Goal: Leave review/rating

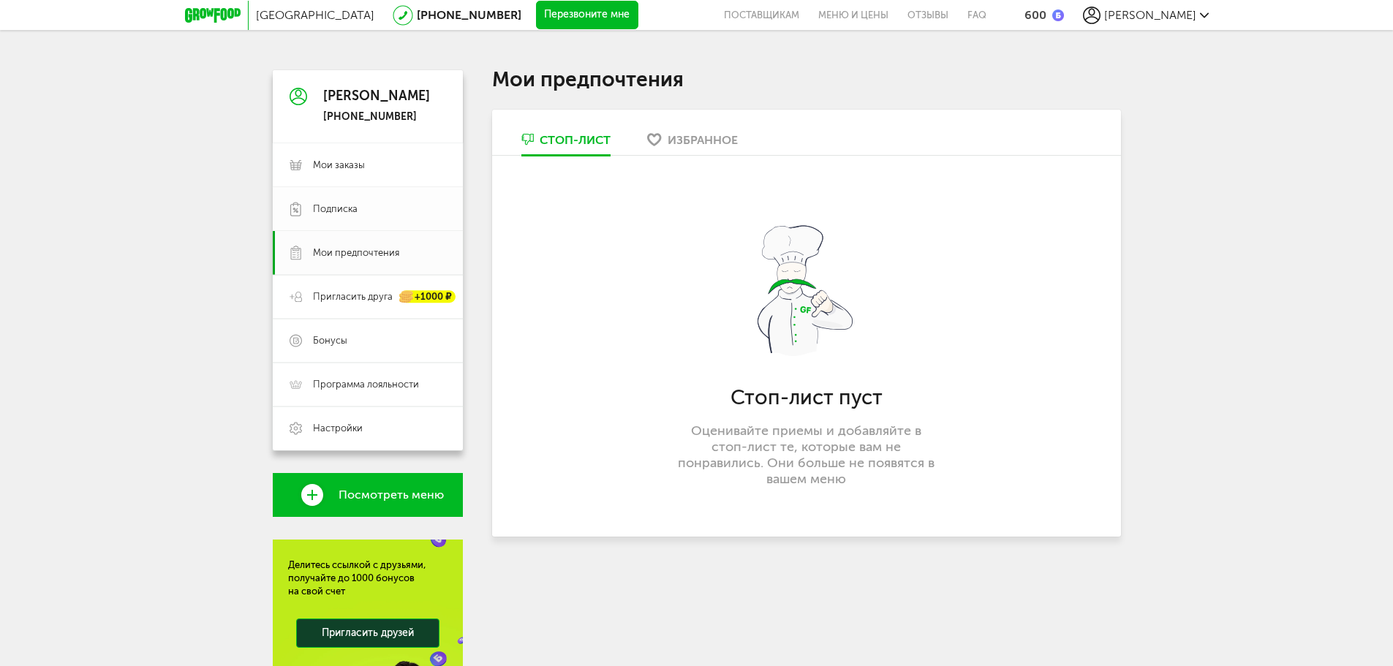
click at [398, 214] on span "Подписка" at bounding box center [379, 209] width 133 height 13
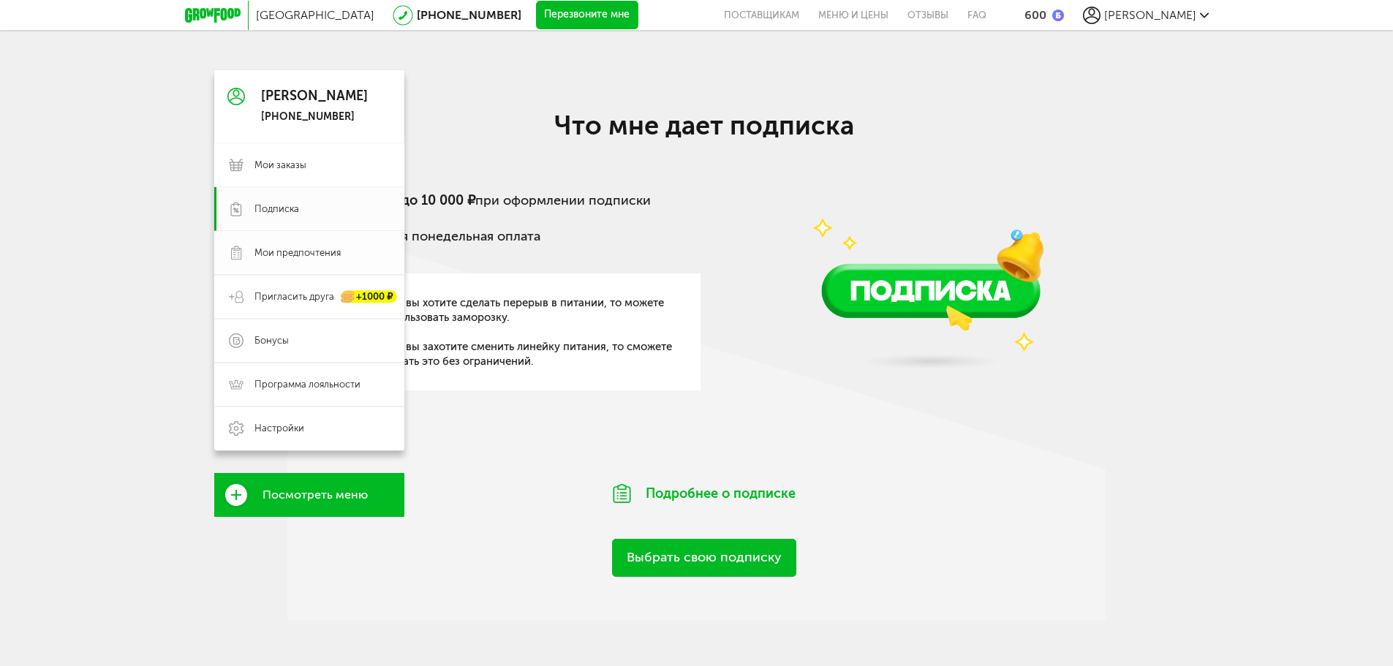
click at [383, 256] on span "Мои предпочтения" at bounding box center [322, 252] width 135 height 13
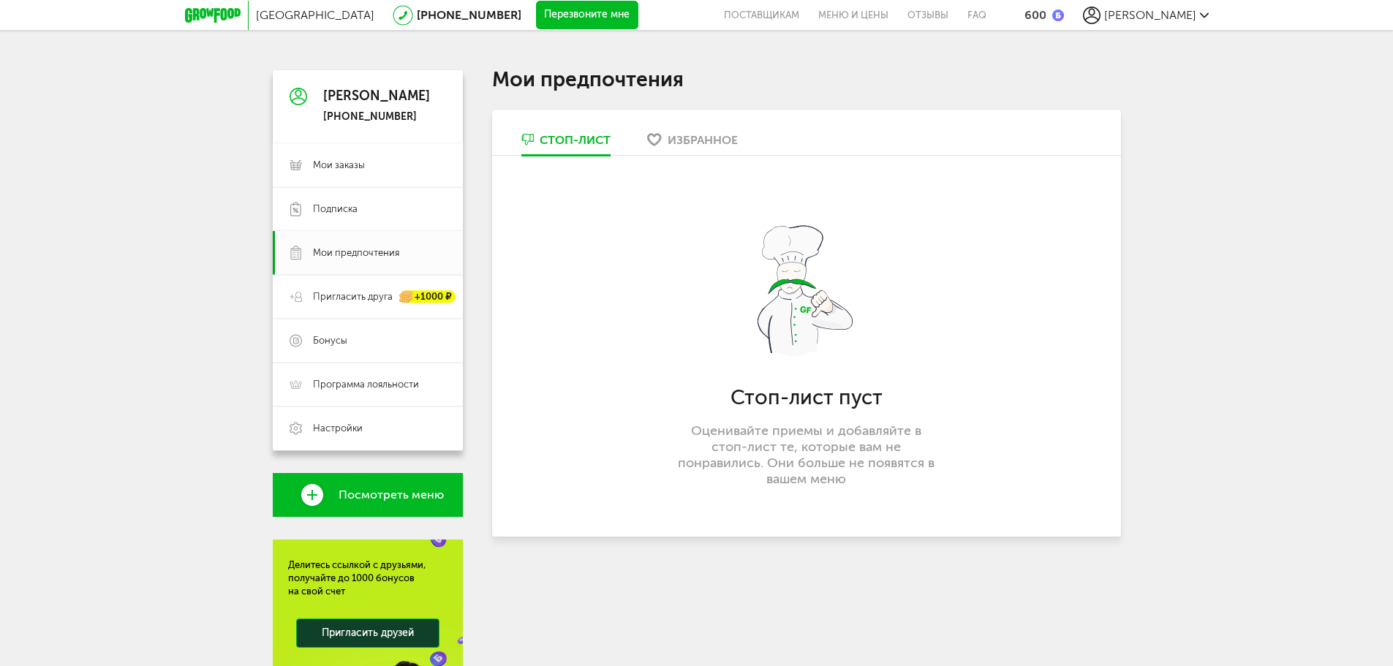
click at [235, 20] on icon at bounding box center [213, 15] width 56 height 15
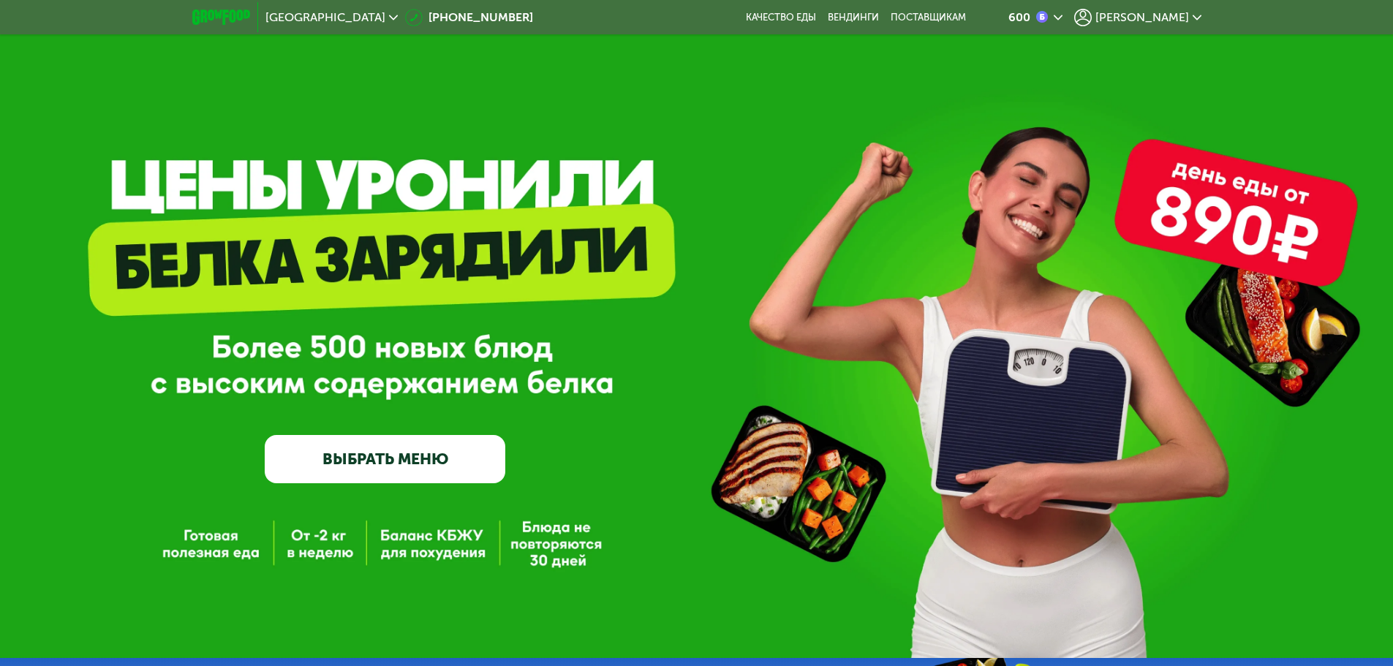
click at [1092, 18] on use at bounding box center [1083, 18] width 18 height 18
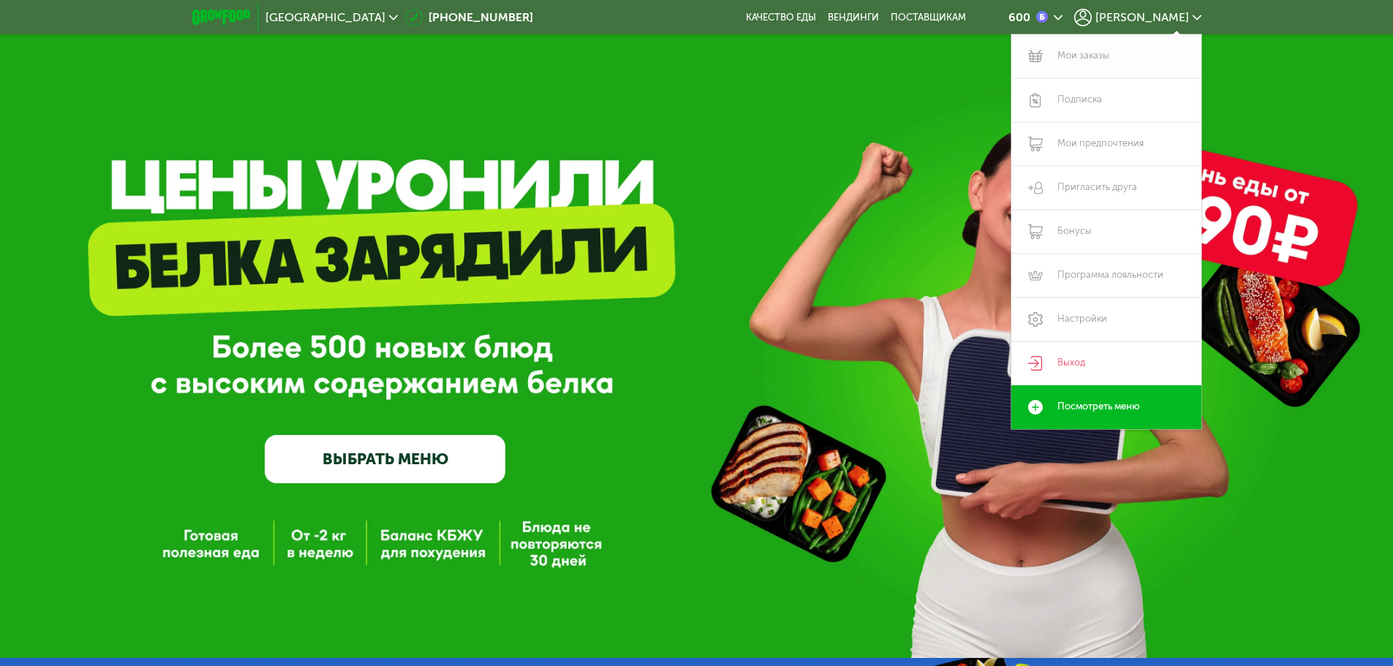
click at [1088, 54] on link "Мои заказы" at bounding box center [1107, 56] width 190 height 44
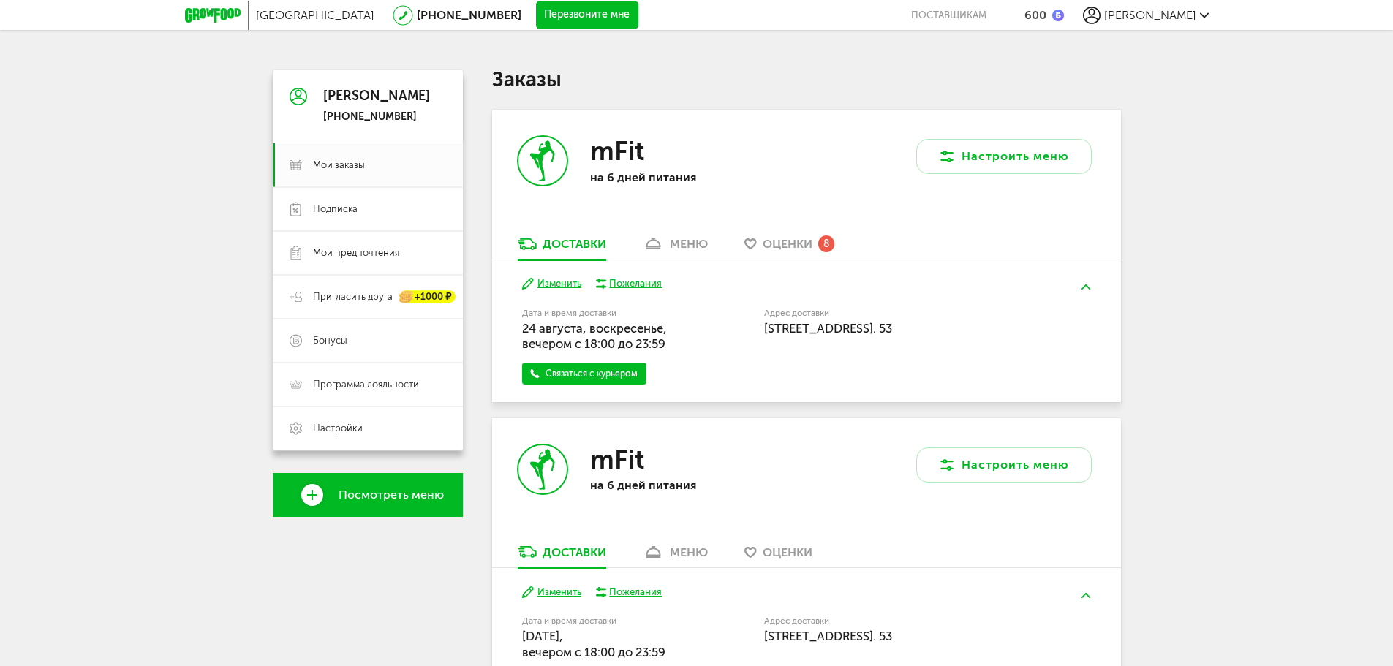
click at [757, 235] on div "mFit на 6 дней питания" at bounding box center [649, 173] width 315 height 127
click at [756, 236] on link "Оценки 8" at bounding box center [789, 247] width 105 height 23
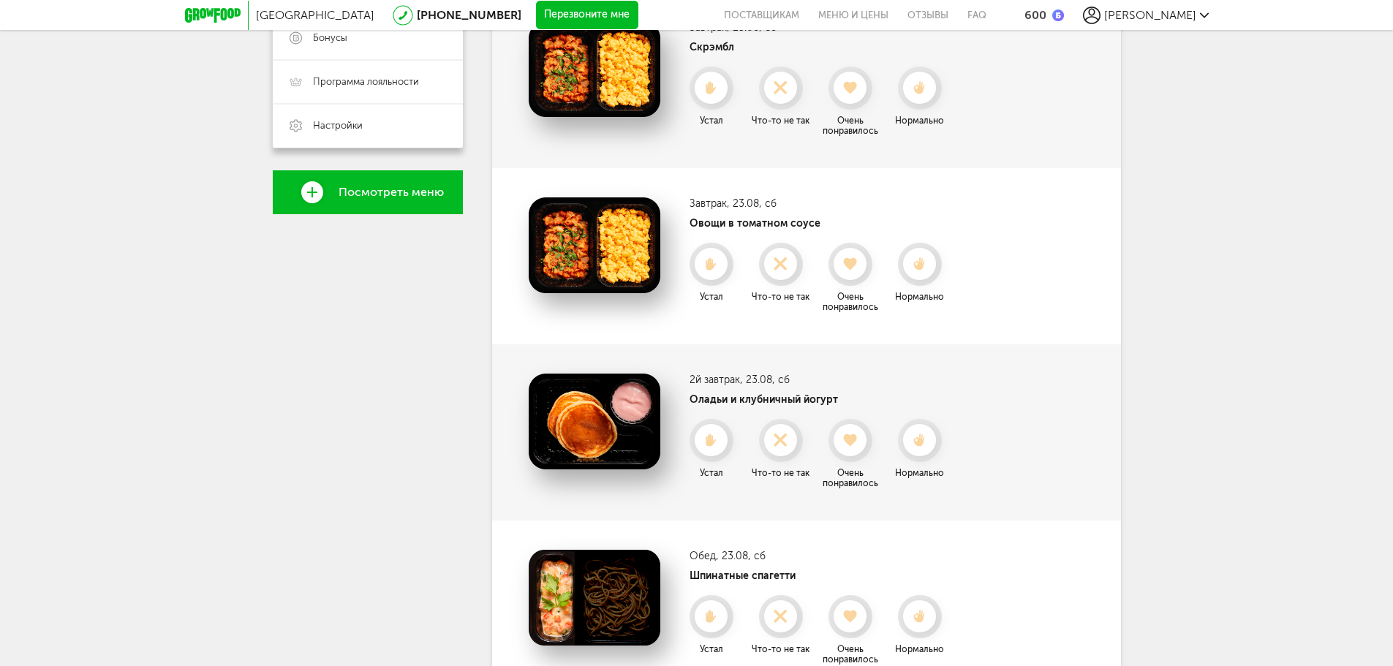
scroll to position [140, 0]
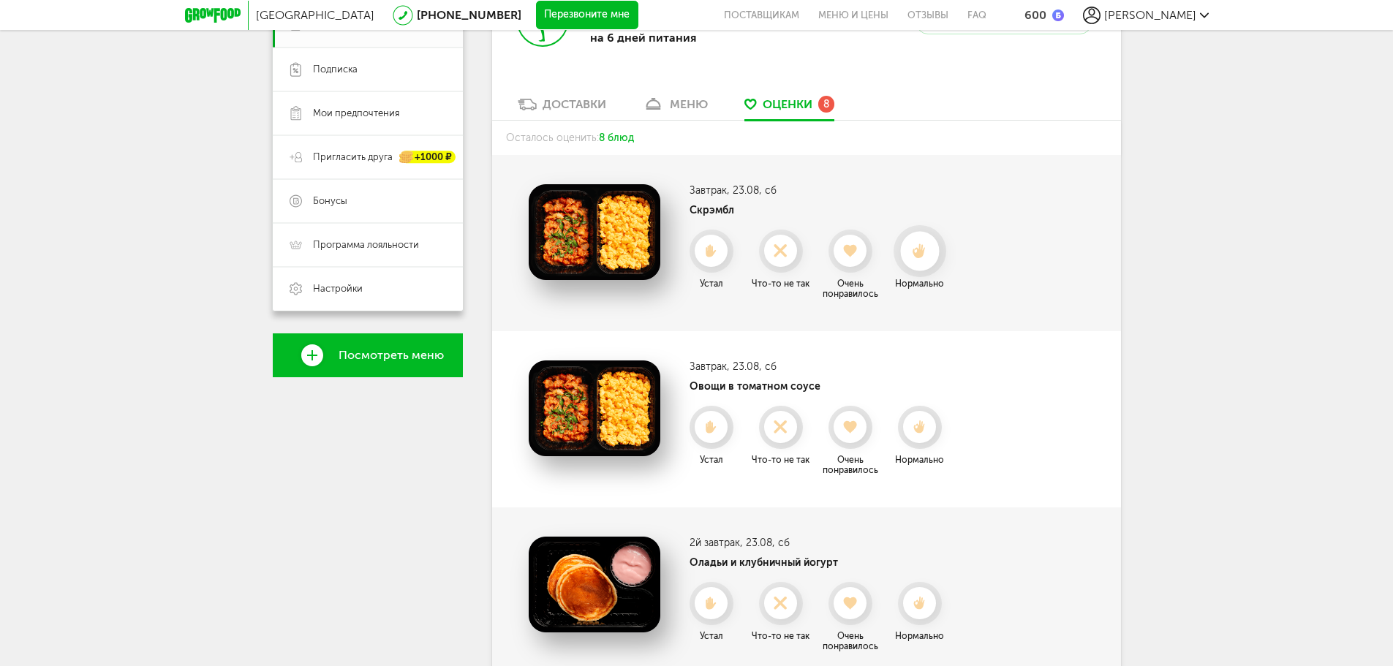
click at [933, 252] on icon at bounding box center [919, 252] width 39 height 16
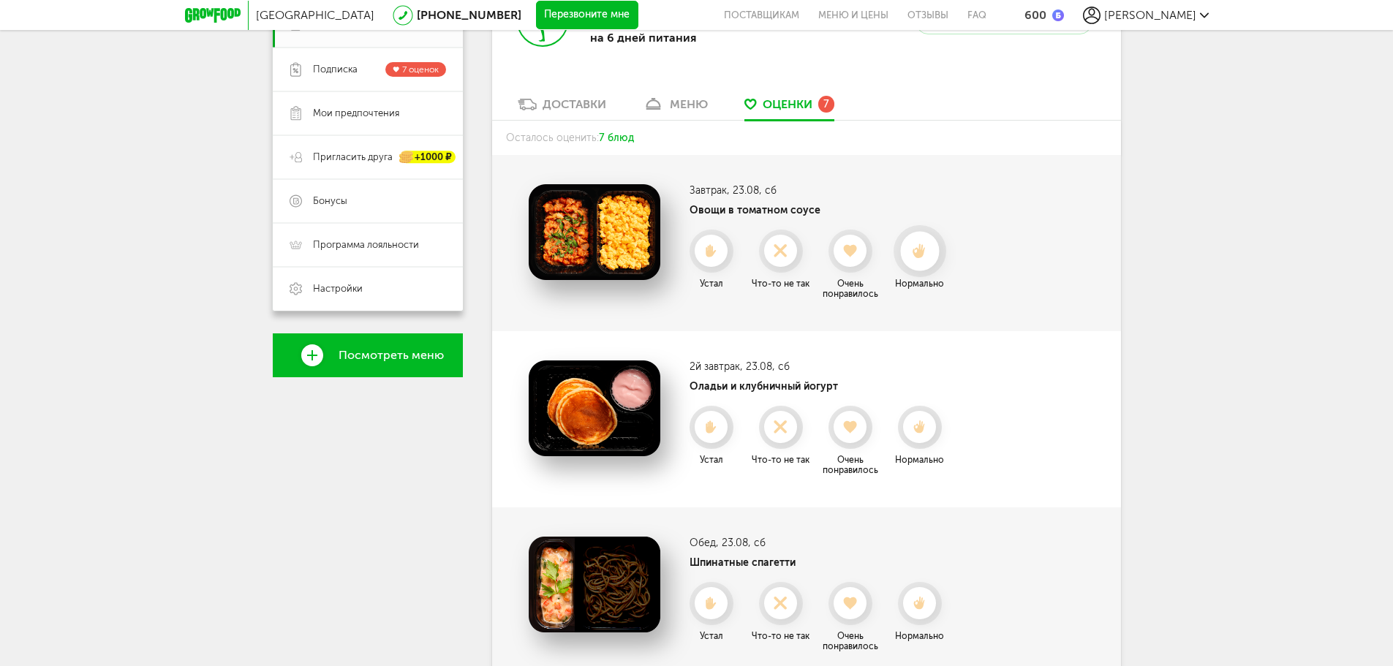
click at [928, 241] on div at bounding box center [919, 251] width 39 height 39
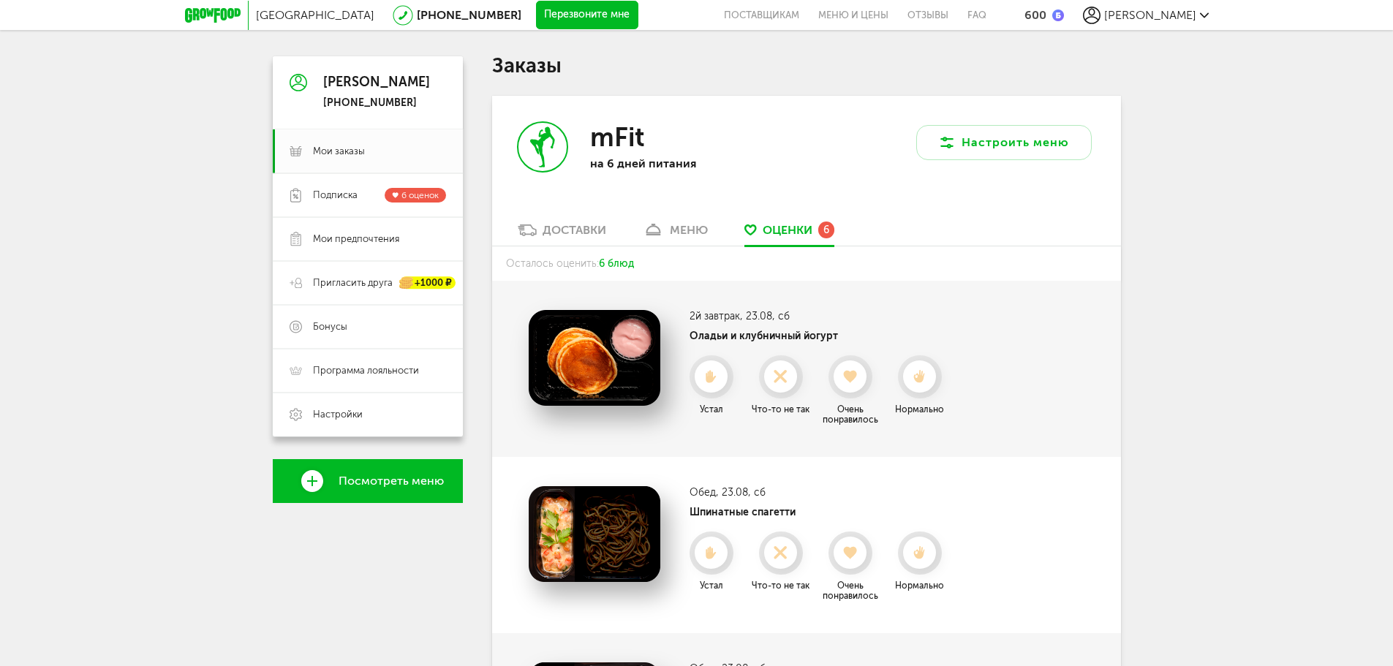
scroll to position [0, 0]
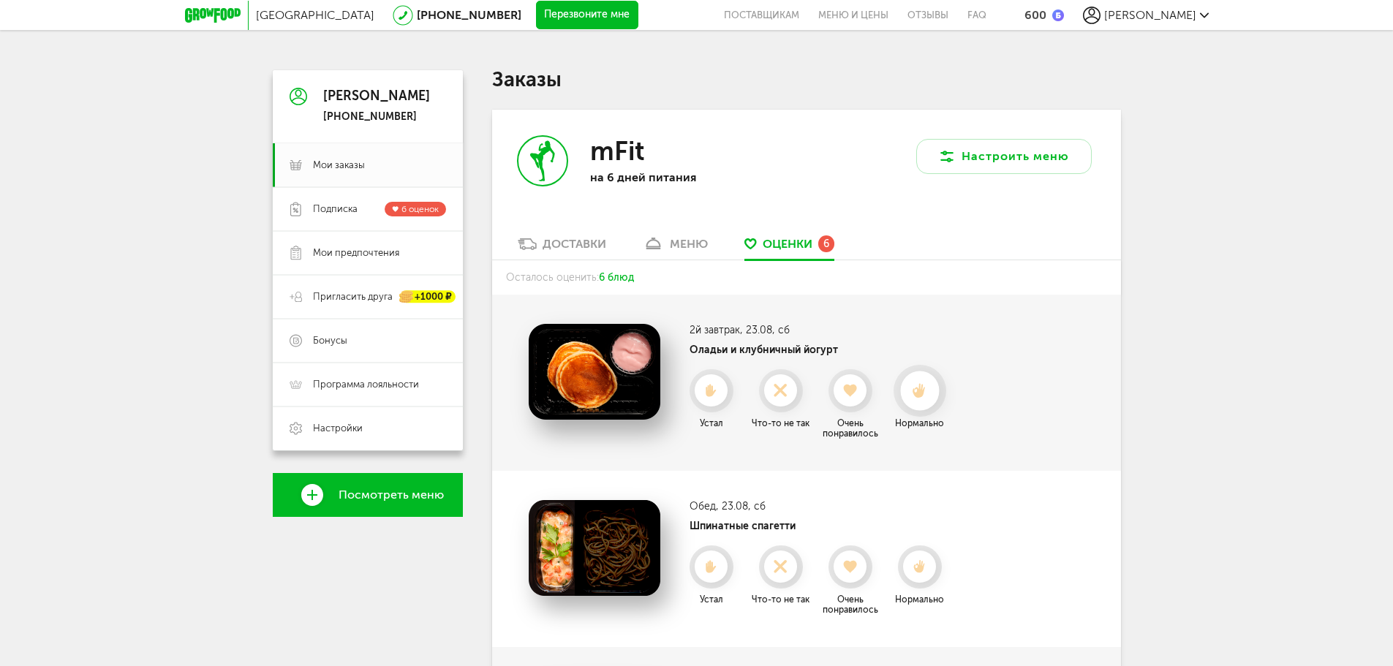
click at [919, 399] on div at bounding box center [919, 391] width 39 height 39
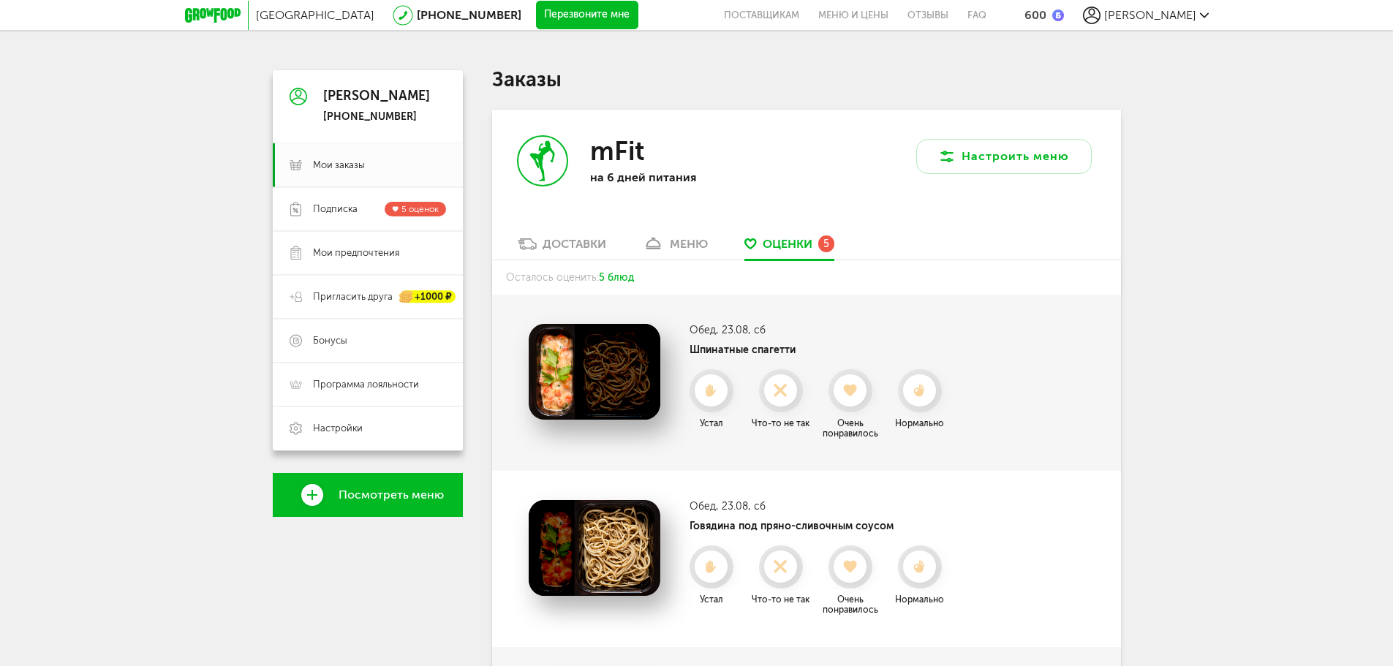
click at [923, 401] on div at bounding box center [919, 390] width 32 height 32
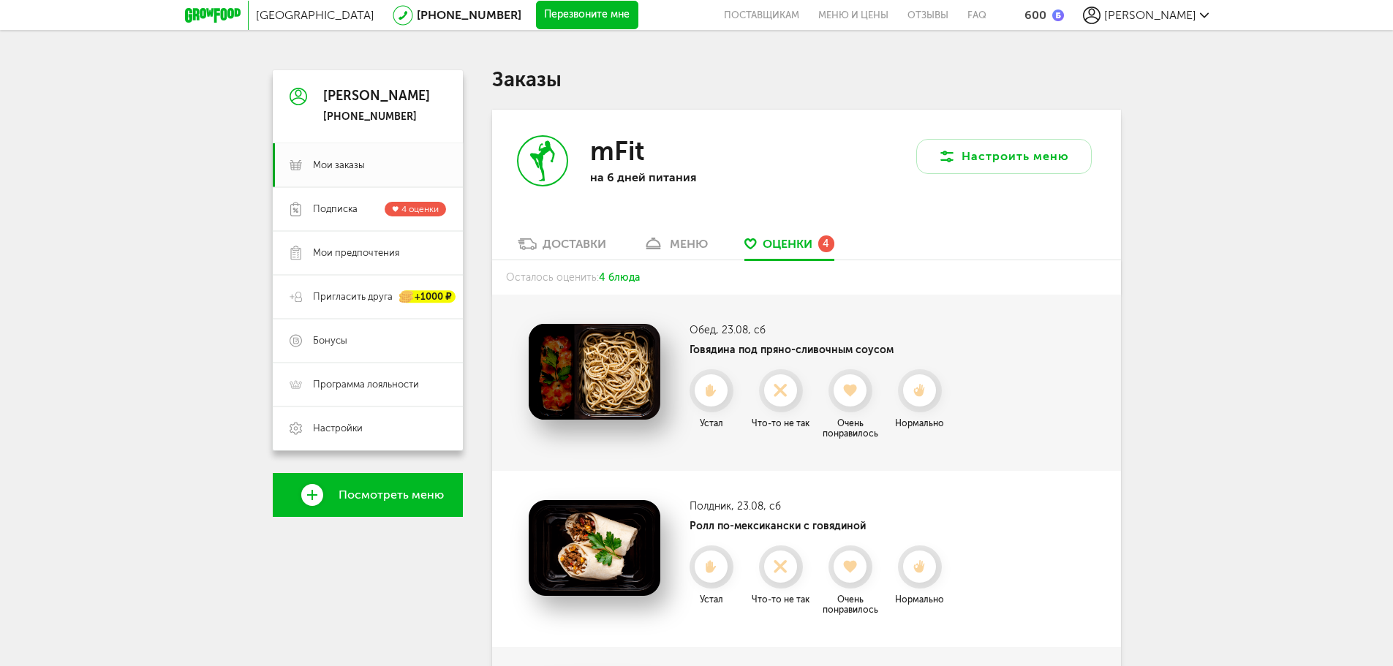
click at [924, 397] on icon at bounding box center [919, 390] width 32 height 13
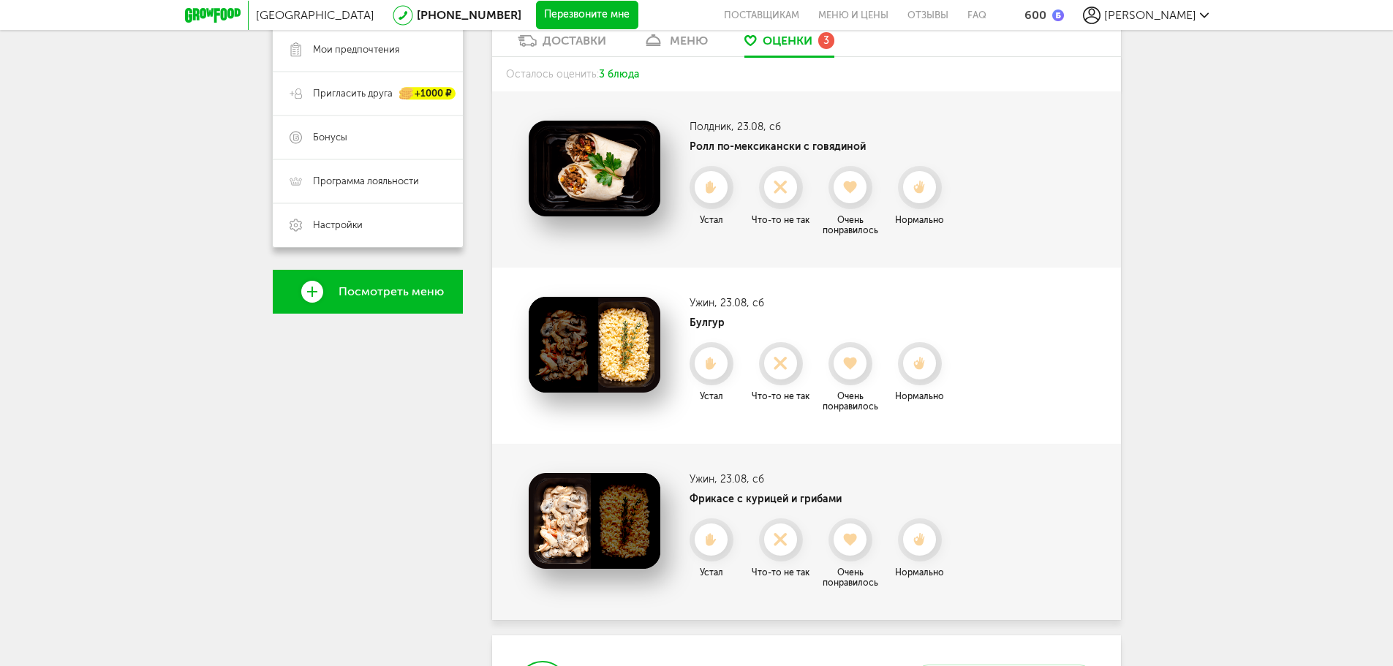
scroll to position [219, 0]
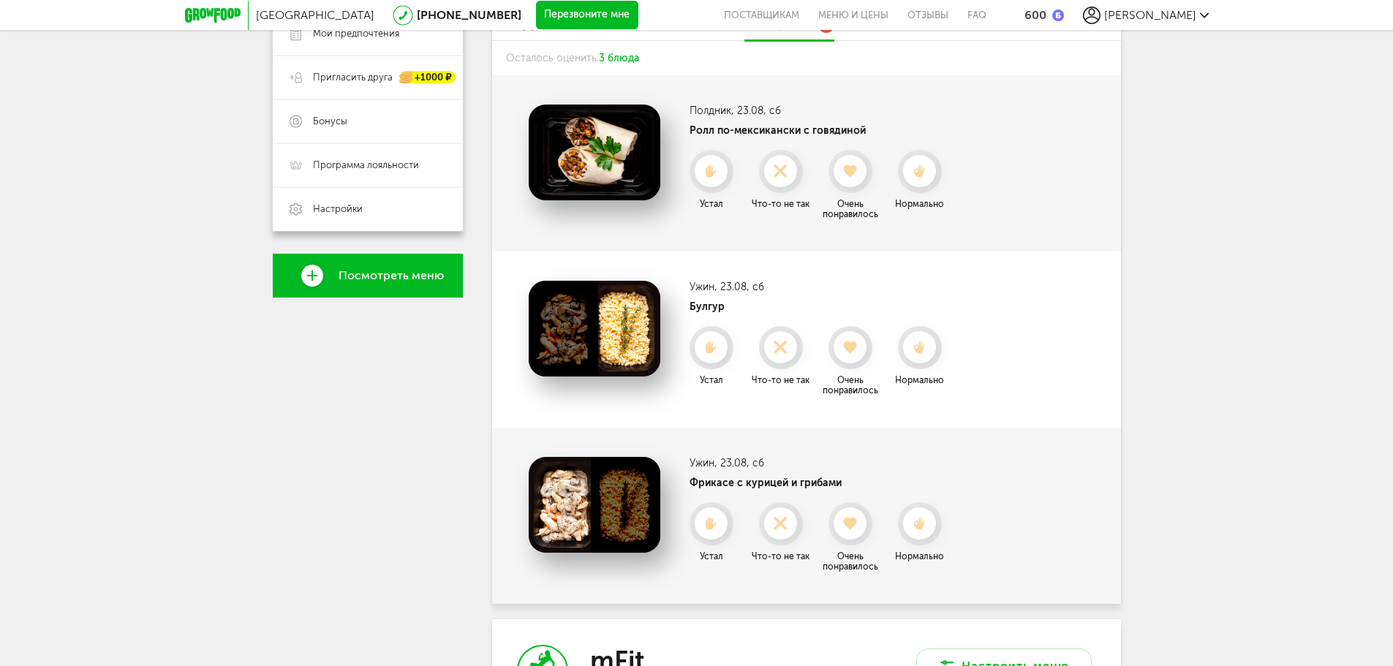
click at [918, 181] on div at bounding box center [919, 171] width 32 height 32
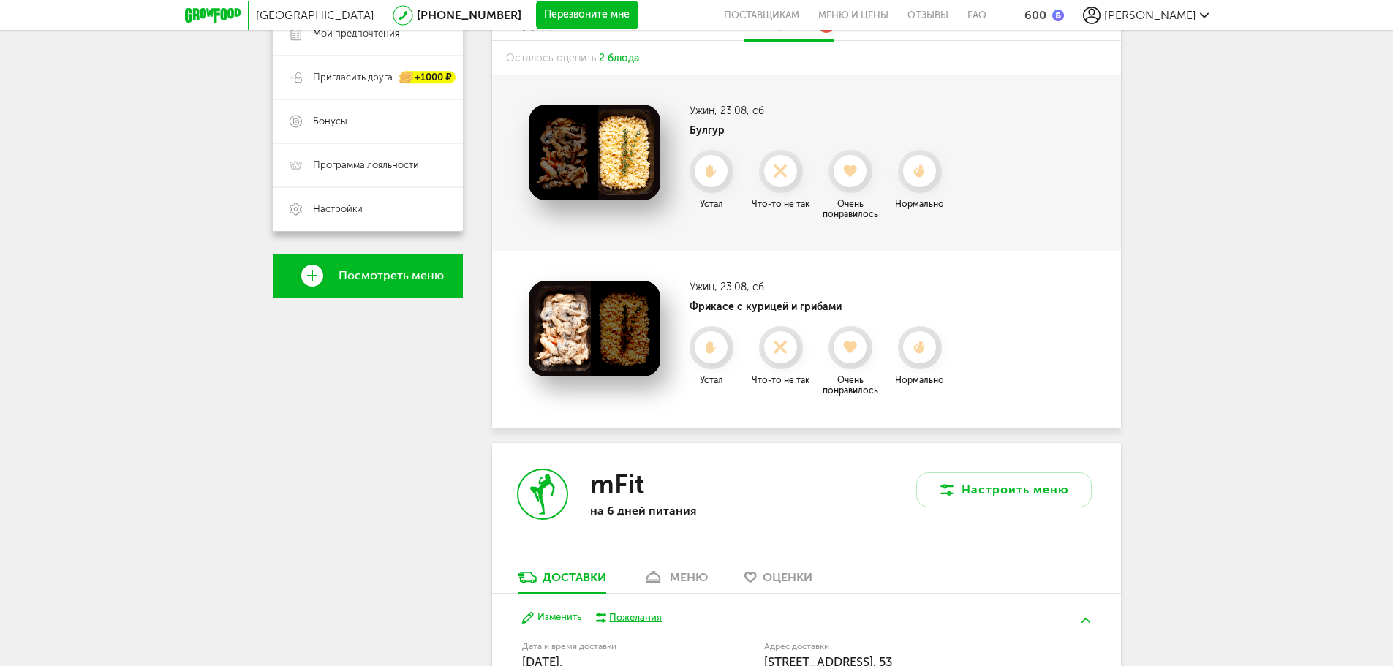
click at [921, 180] on div at bounding box center [919, 171] width 32 height 32
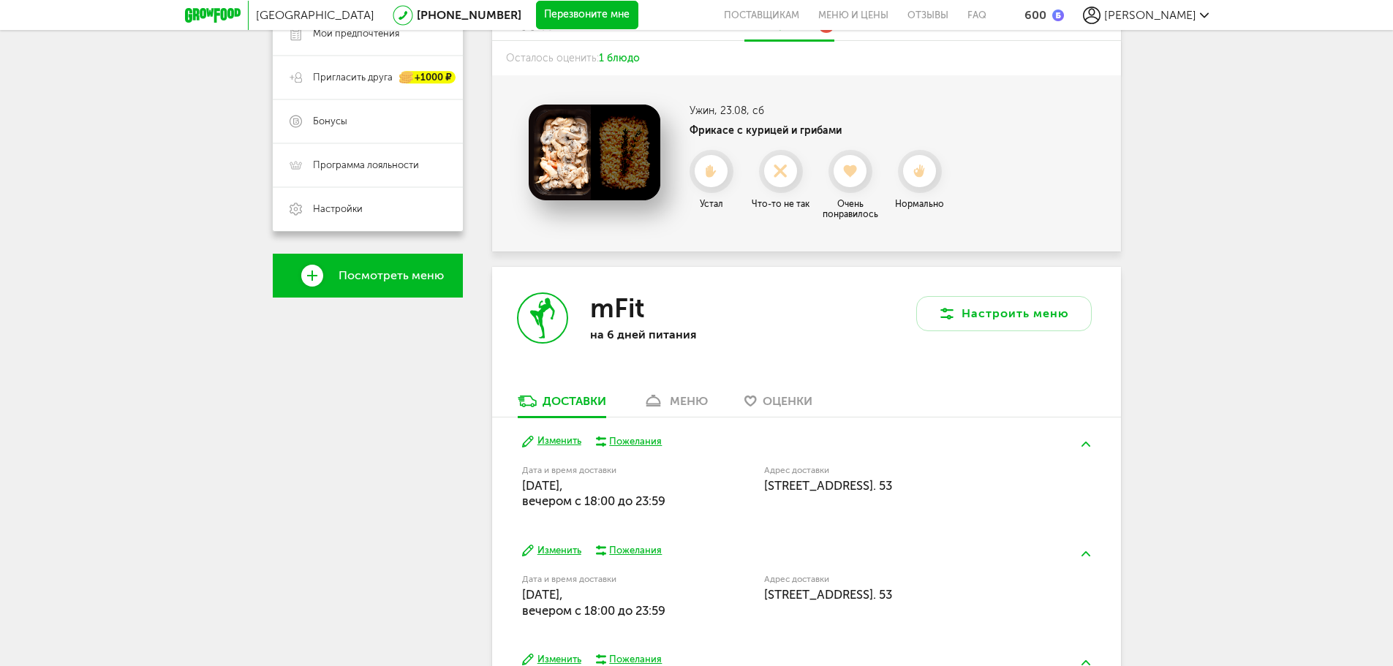
click at [921, 180] on div at bounding box center [919, 171] width 32 height 32
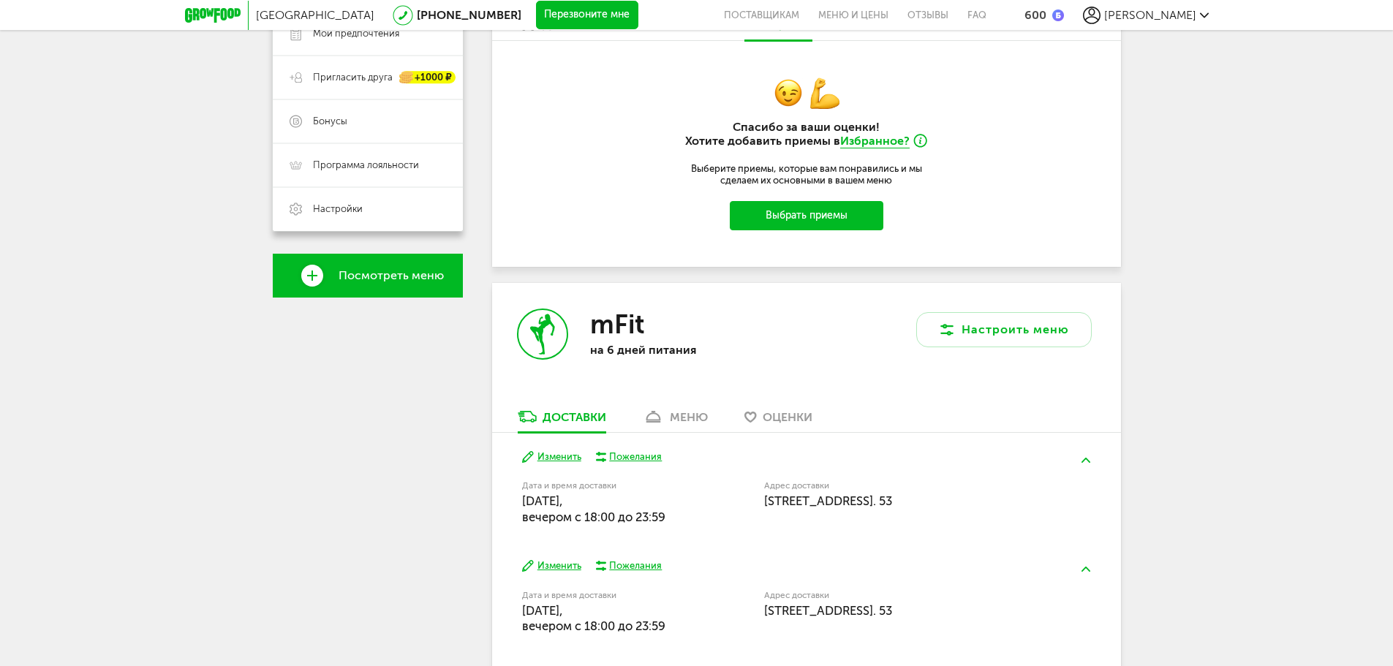
click at [921, 180] on p "Выберите приемы, которые вам понравились и мы сделаем их основными в вашем меню" at bounding box center [806, 174] width 249 height 23
click at [921, 174] on p "Выберите приемы, которые вам понравились и мы сделаем их основными в вашем меню" at bounding box center [806, 174] width 249 height 23
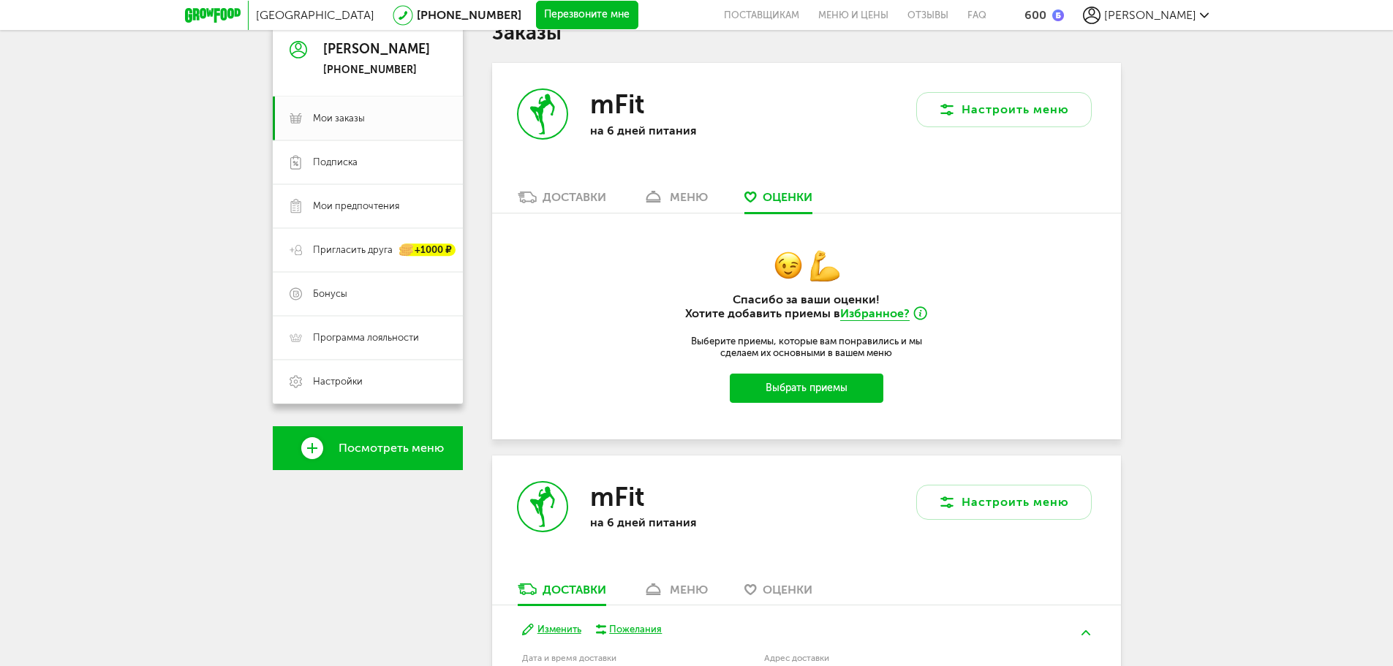
scroll to position [0, 0]
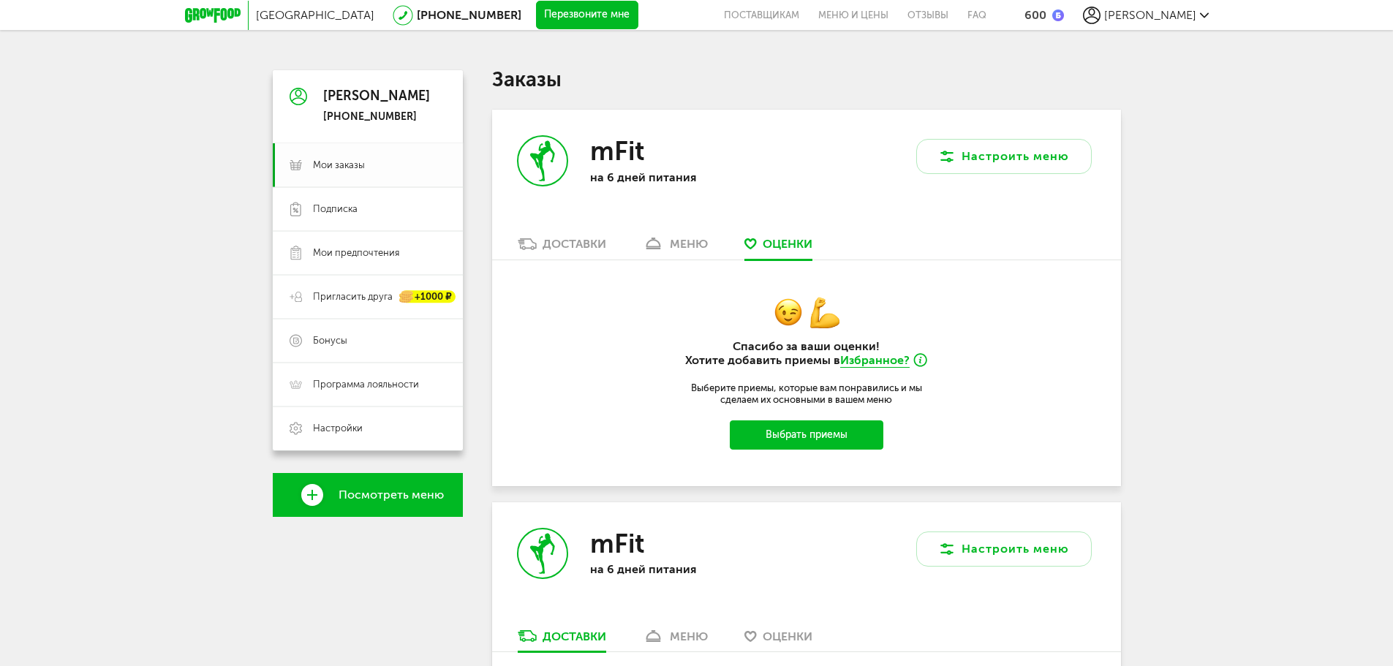
click at [345, 176] on link "Мои заказы" at bounding box center [368, 165] width 190 height 44
click at [647, 256] on link "меню" at bounding box center [676, 247] width 80 height 23
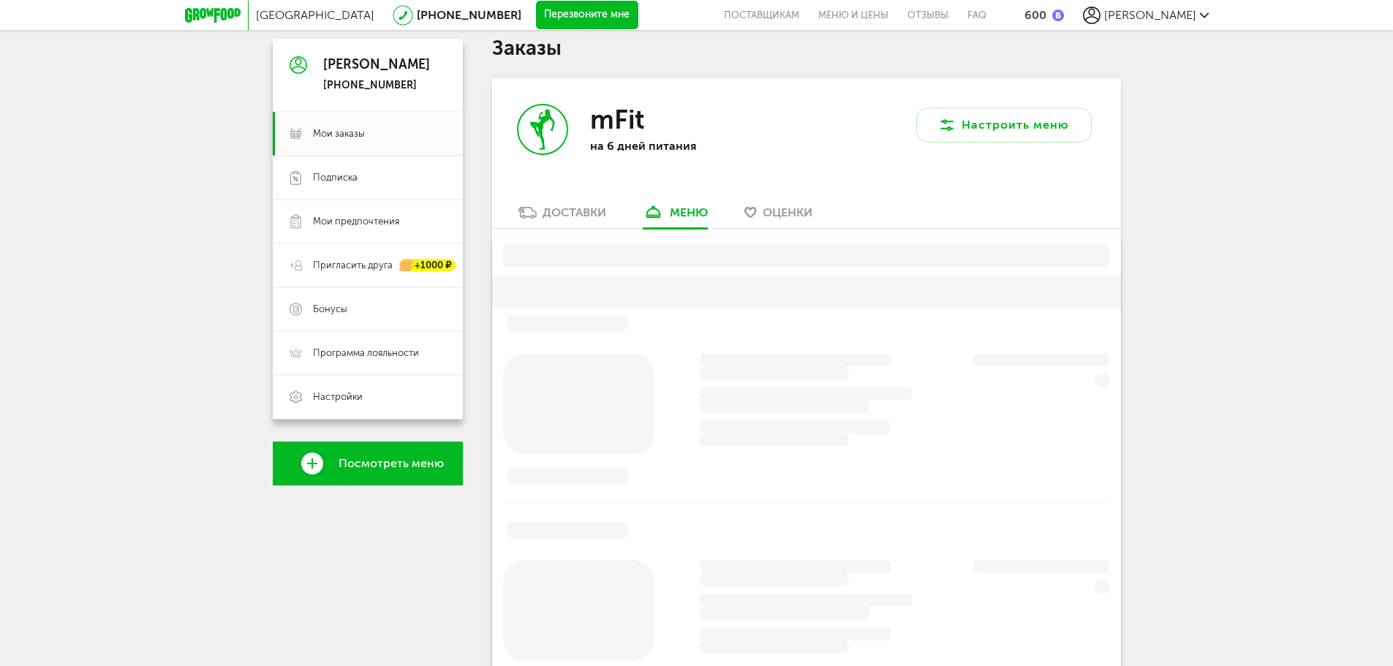
scroll to position [73, 0]
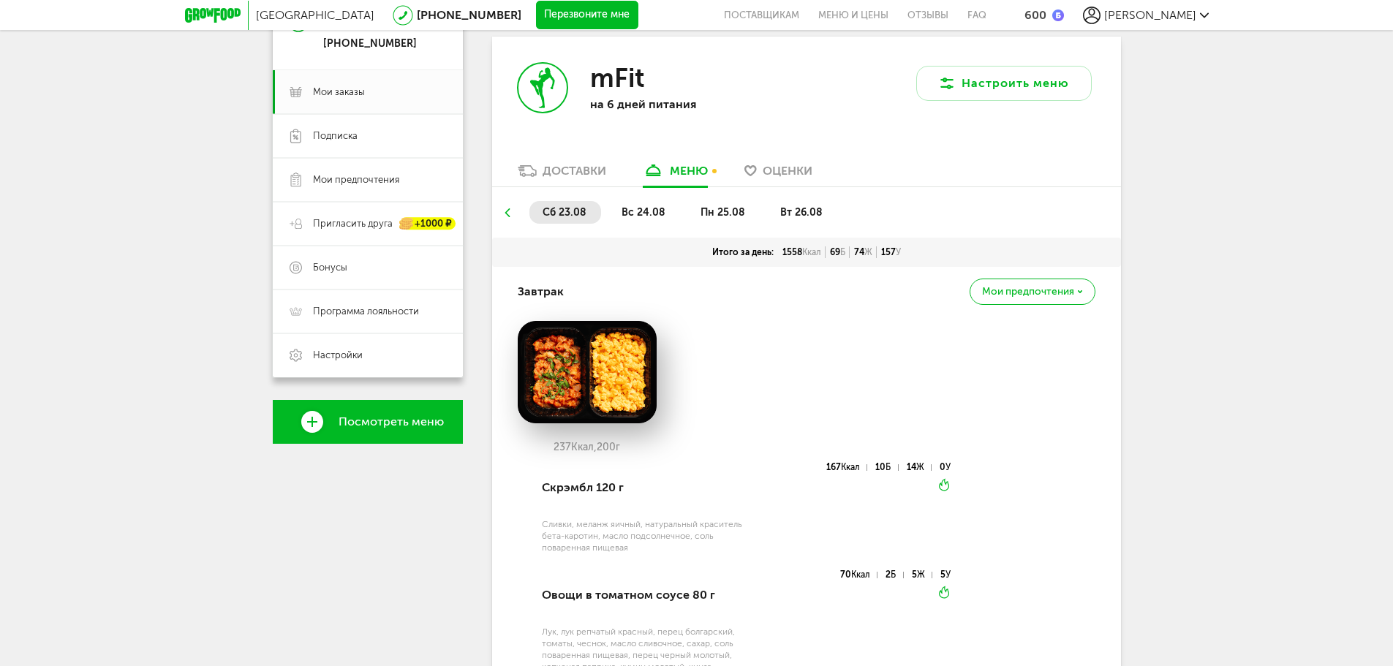
click at [705, 214] on span "пн 25.08" at bounding box center [723, 212] width 45 height 12
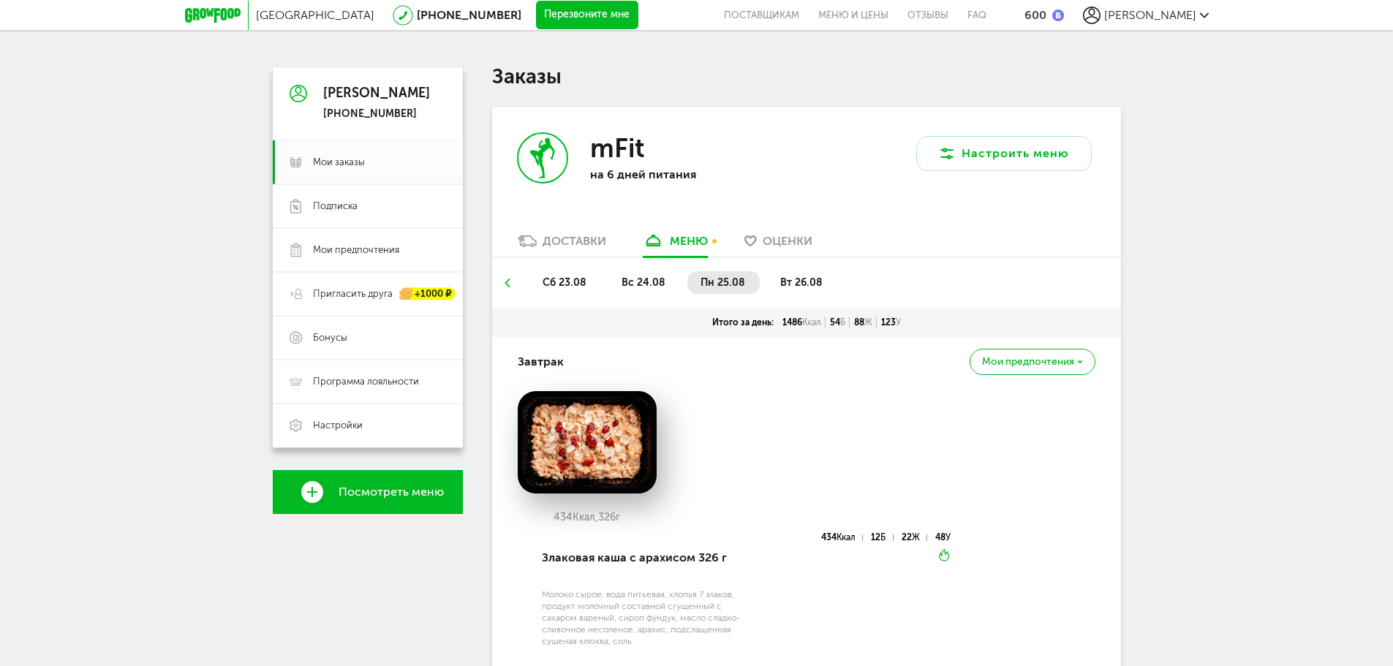
scroll to position [0, 0]
